Goal: Task Accomplishment & Management: Use online tool/utility

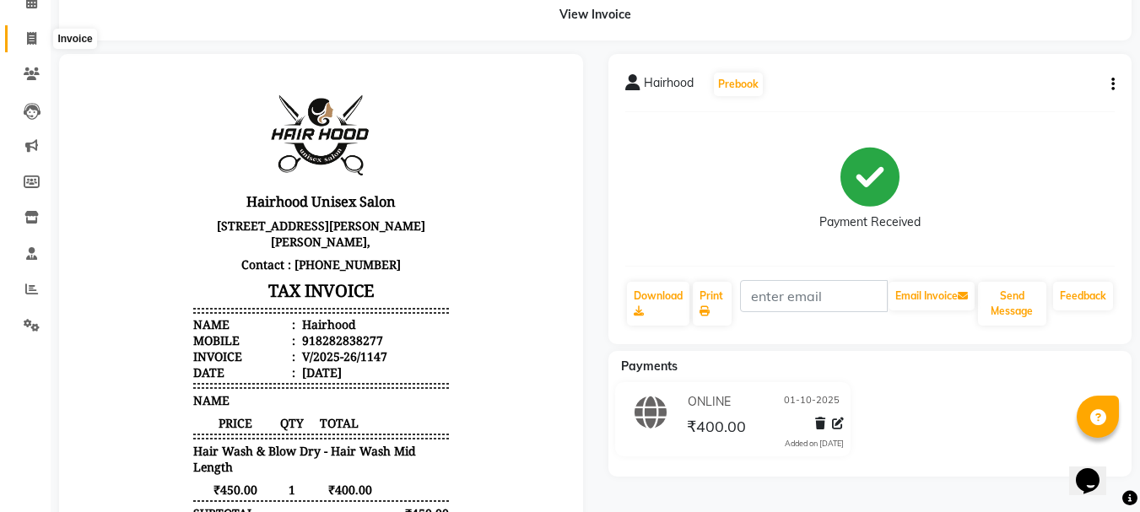
click at [35, 34] on icon at bounding box center [31, 38] width 9 height 13
select select "service"
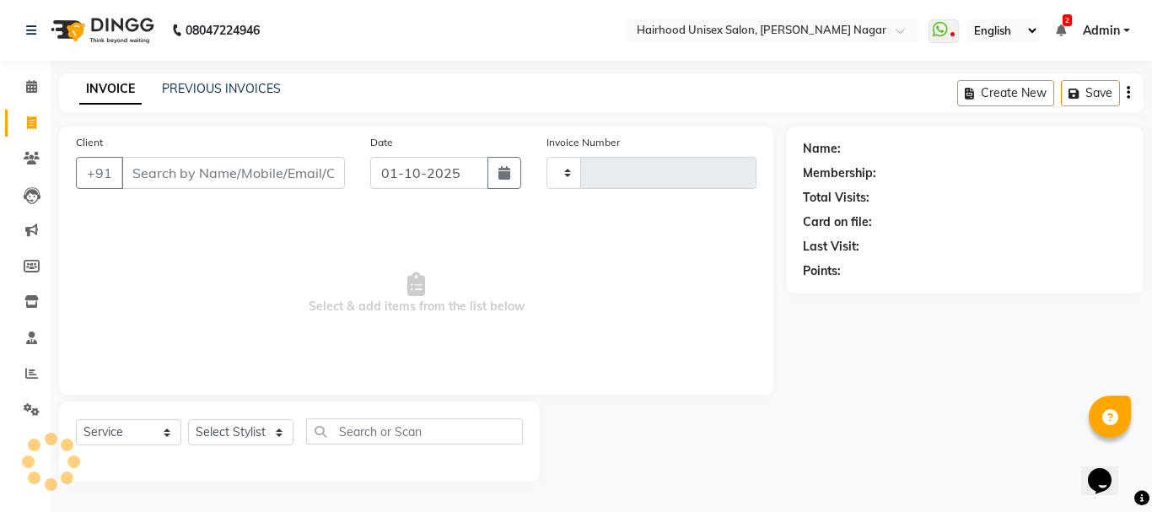
click at [268, 169] on input "Client" at bounding box center [233, 173] width 224 height 32
type input "1148"
select select "754"
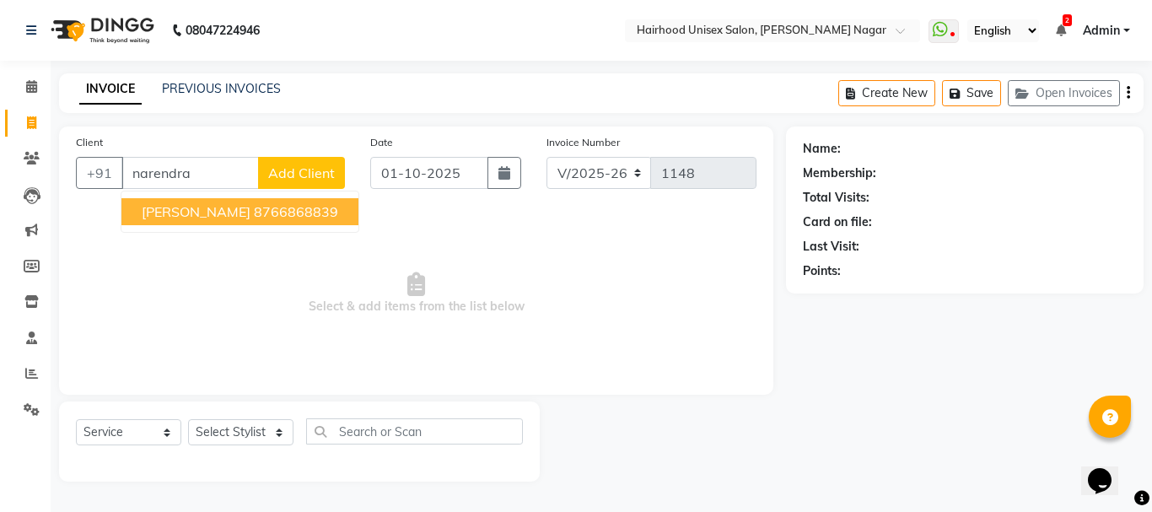
click at [269, 213] on ngb-highlight "8766868839" at bounding box center [296, 211] width 84 height 17
type input "8766868839"
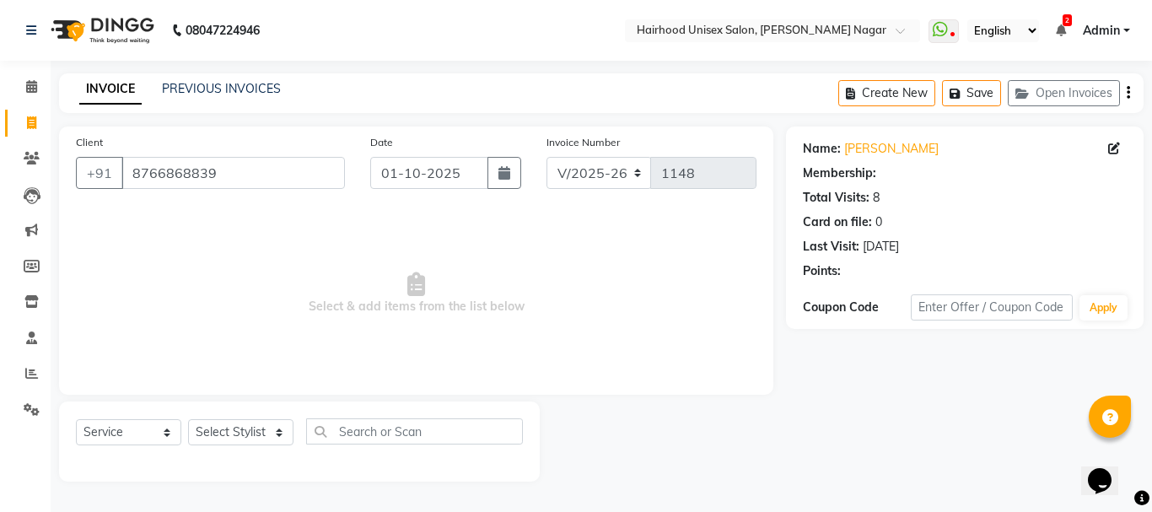
select select "1: Object"
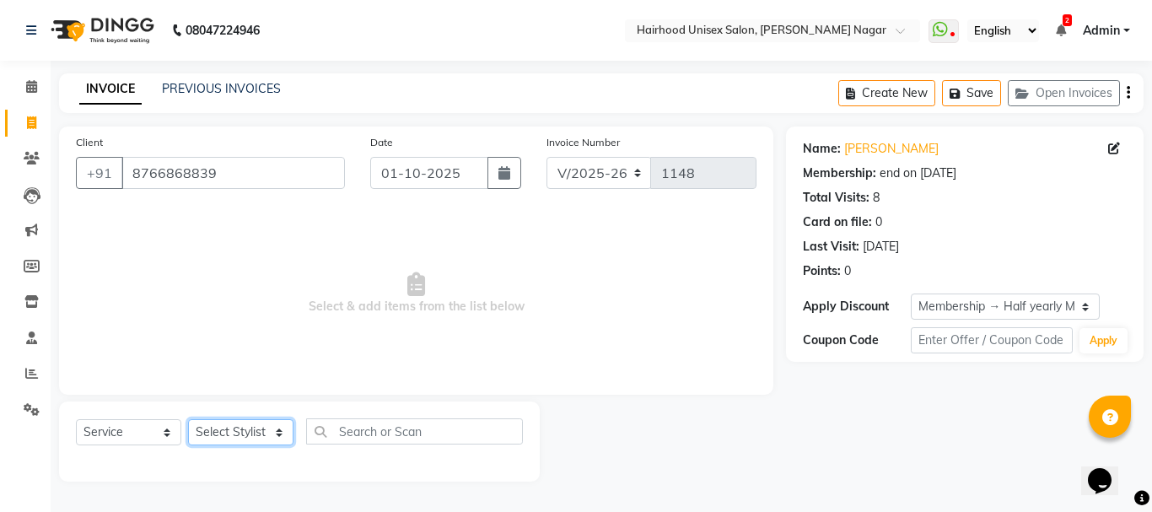
click at [268, 430] on select "Select Stylist [PERSON_NAME] Rani Salon [PERSON_NAME]" at bounding box center [240, 432] width 105 height 26
select select "12325"
click at [188, 419] on select "Select Stylist [PERSON_NAME] Rani Salon [PERSON_NAME]" at bounding box center [240, 432] width 105 height 26
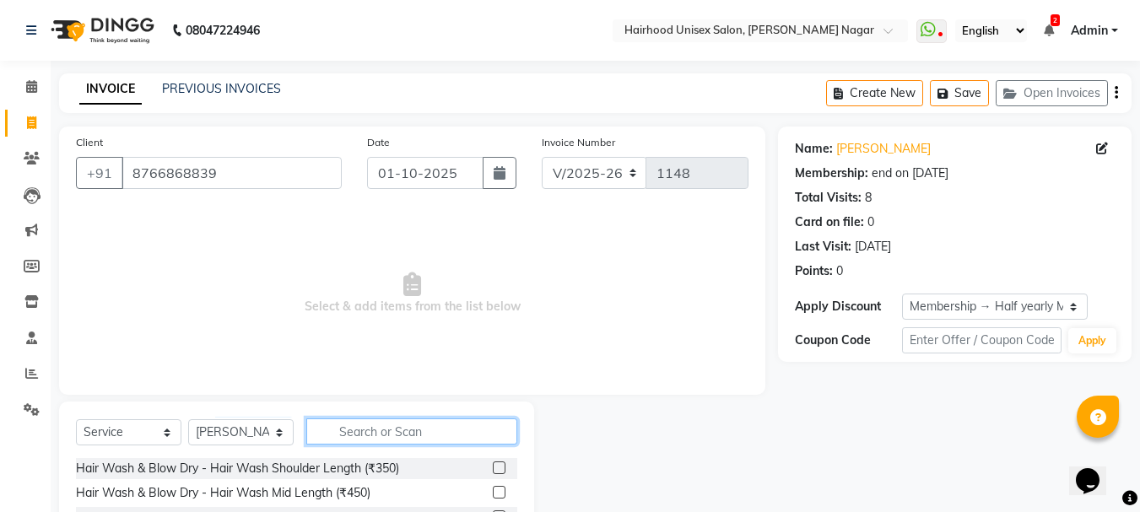
click at [429, 431] on input "text" at bounding box center [411, 431] width 211 height 26
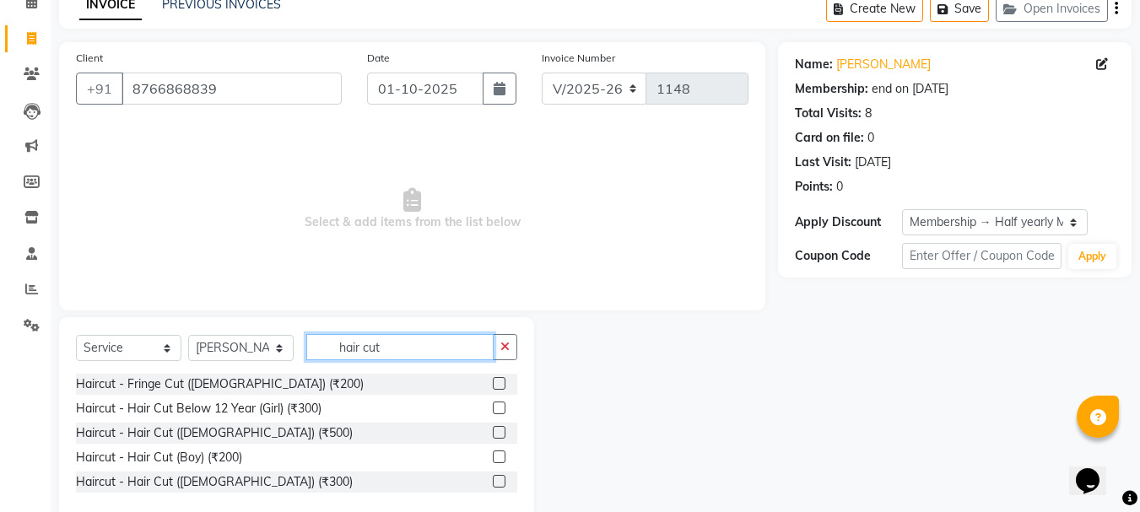
type input "hair cut"
click at [500, 483] on label at bounding box center [499, 481] width 13 height 13
click at [500, 483] on input "checkbox" at bounding box center [498, 482] width 11 height 11
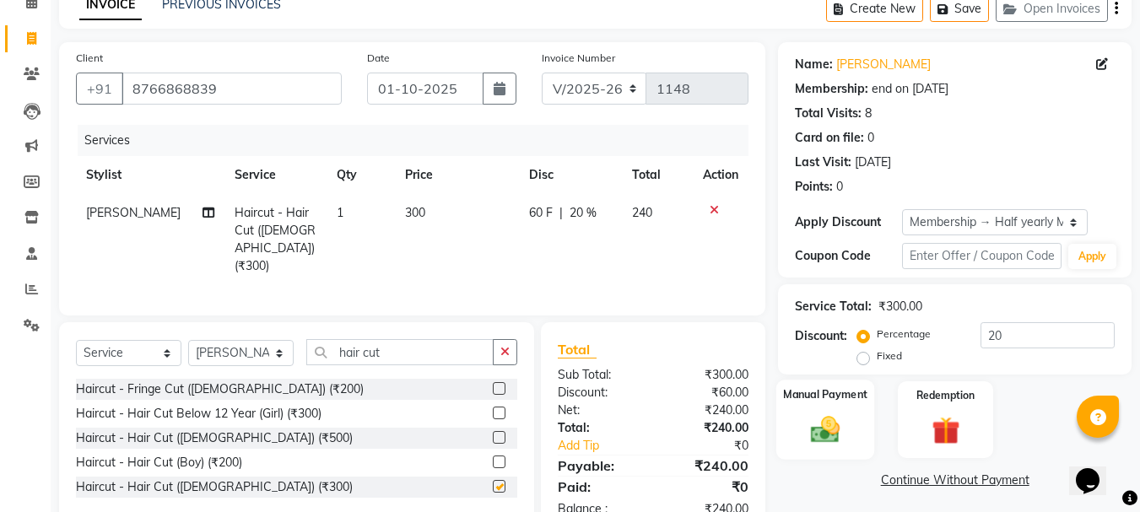
checkbox input "false"
click at [818, 439] on img at bounding box center [824, 430] width 47 height 34
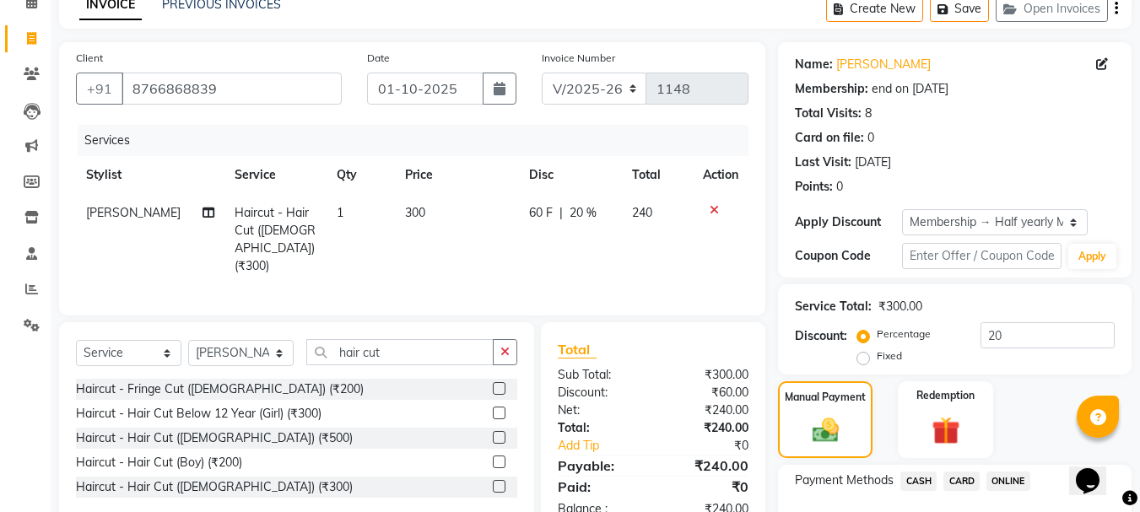
click at [1003, 482] on span "ONLINE" at bounding box center [1008, 481] width 44 height 19
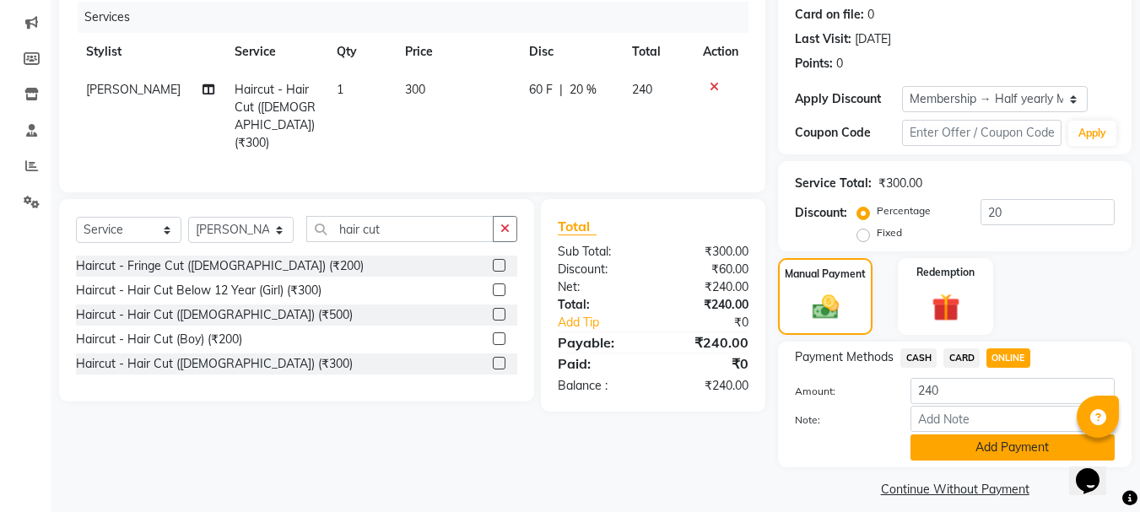
scroll to position [223, 0]
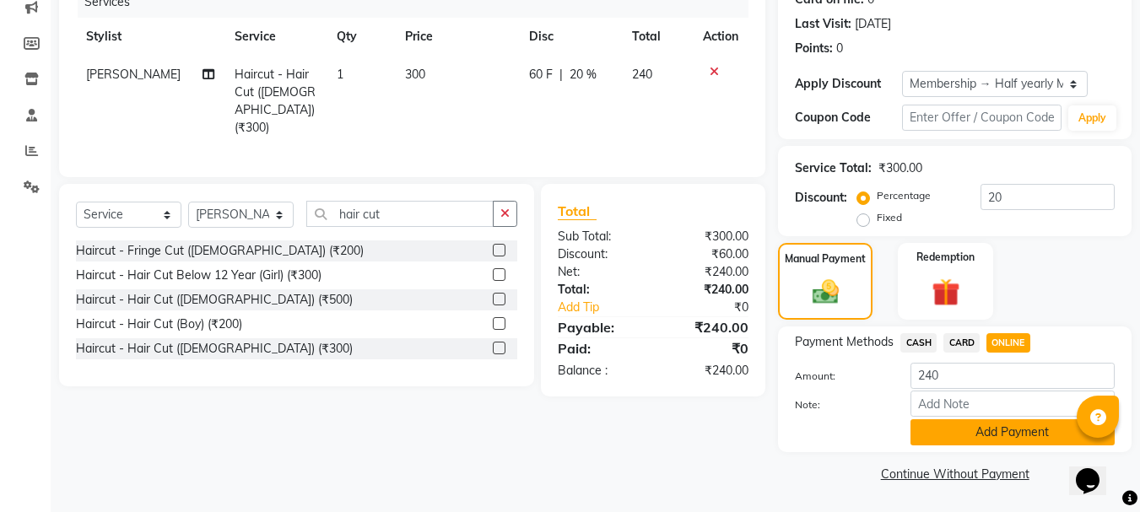
click at [999, 437] on button "Add Payment" at bounding box center [1012, 432] width 204 height 26
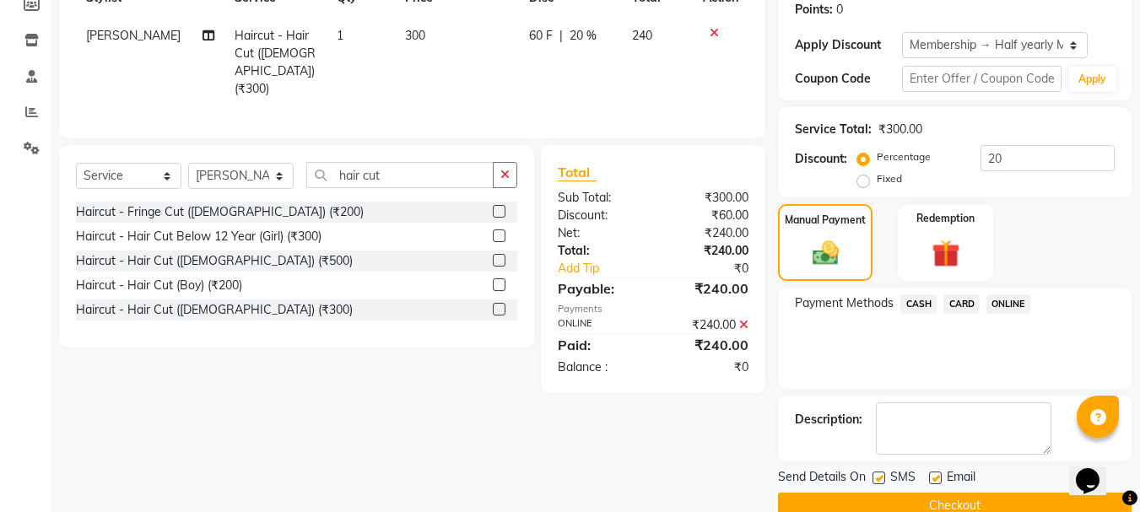
scroll to position [294, 0]
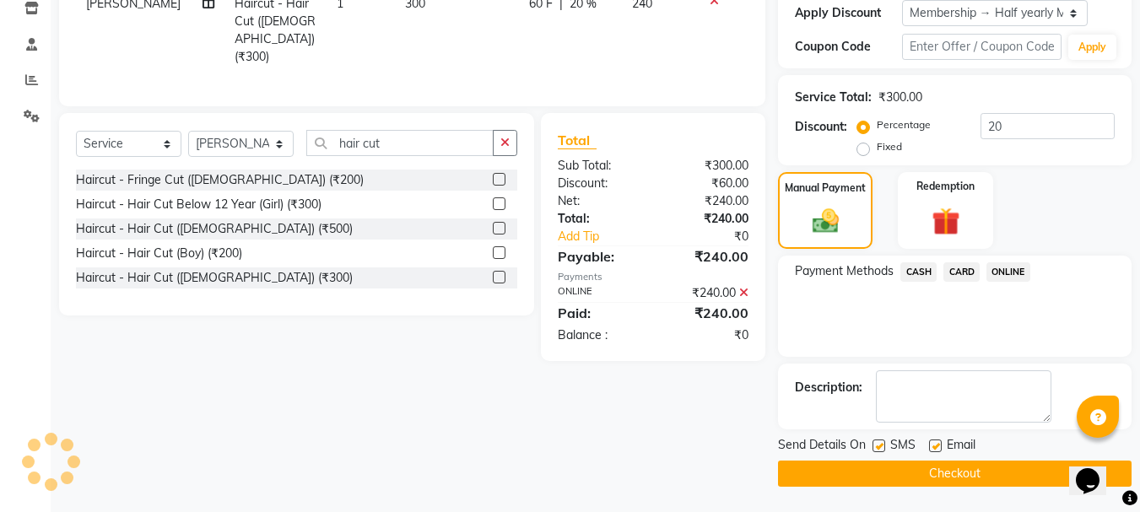
click at [947, 467] on button "Checkout" at bounding box center [954, 474] width 353 height 26
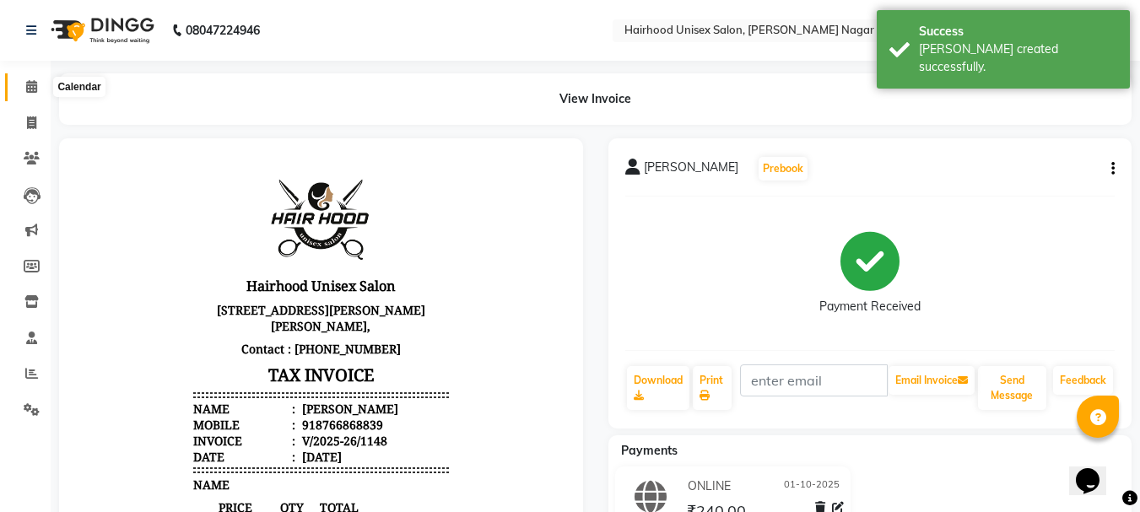
click at [30, 89] on icon at bounding box center [31, 86] width 11 height 13
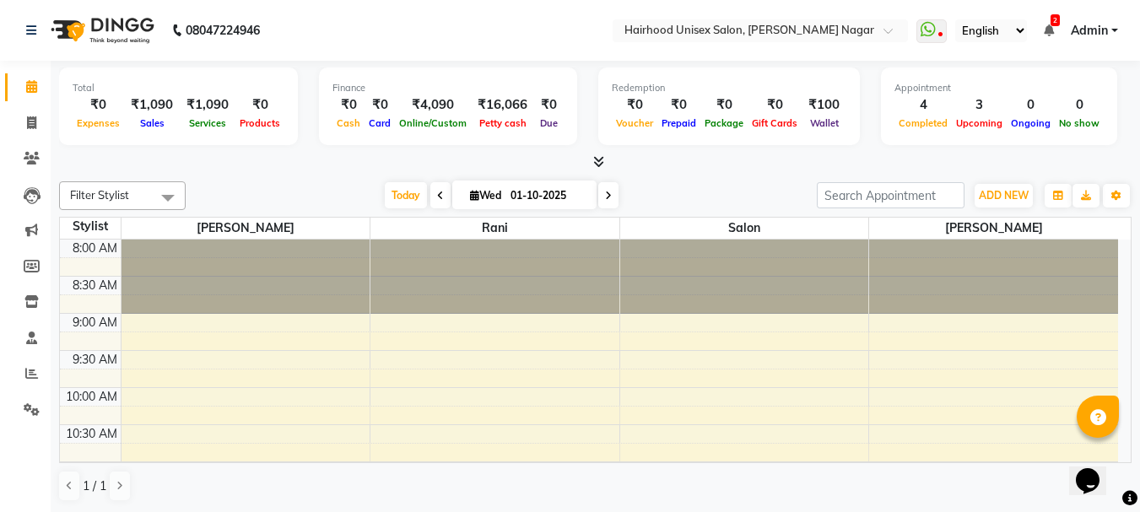
click at [463, 41] on nav "08047224946 Select Location × Hairhood Unisex Salon, [PERSON_NAME][GEOGRAPHIC_D…" at bounding box center [570, 30] width 1140 height 61
